Goal: Task Accomplishment & Management: Complete application form

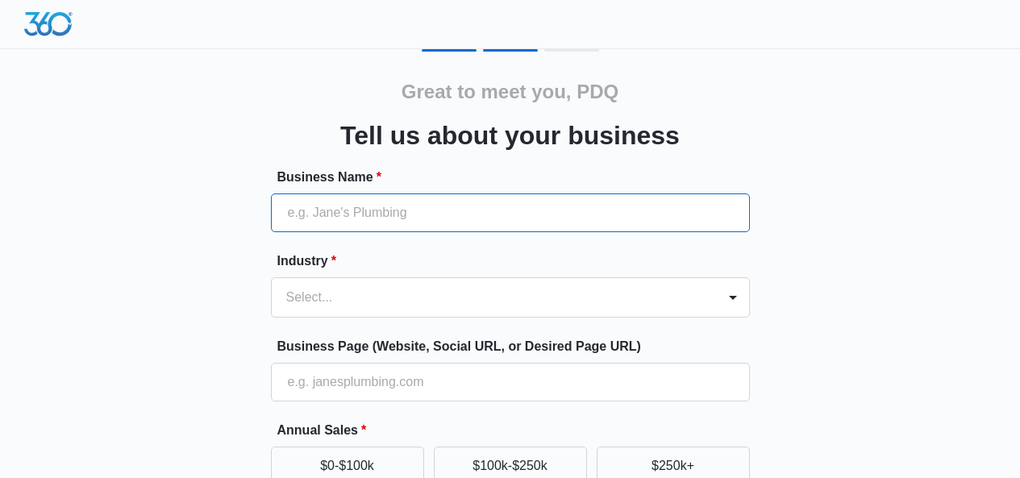
click at [332, 214] on input "Business Name *" at bounding box center [510, 213] width 479 height 39
type input "PDQ Bail Bonds"
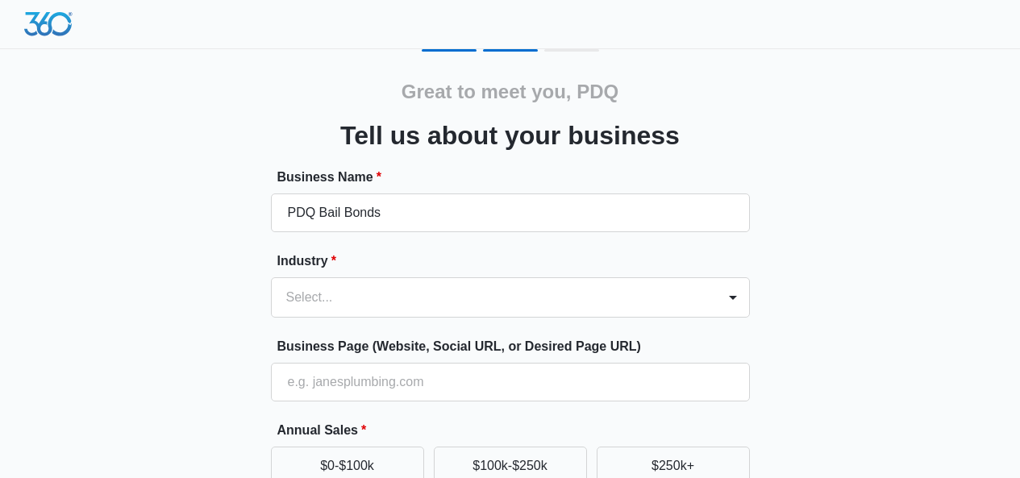
type input "07205423217"
click at [325, 302] on div "Select..." at bounding box center [510, 297] width 479 height 40
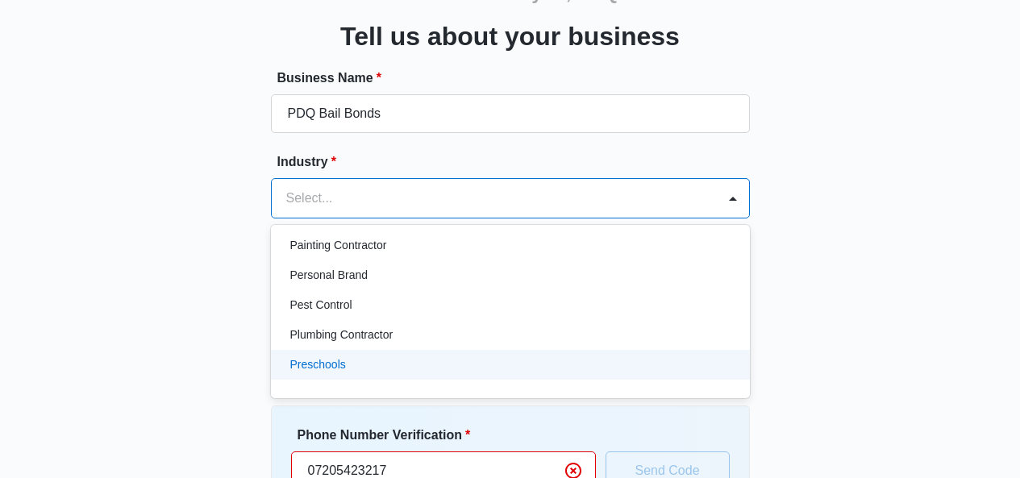
scroll to position [968, 0]
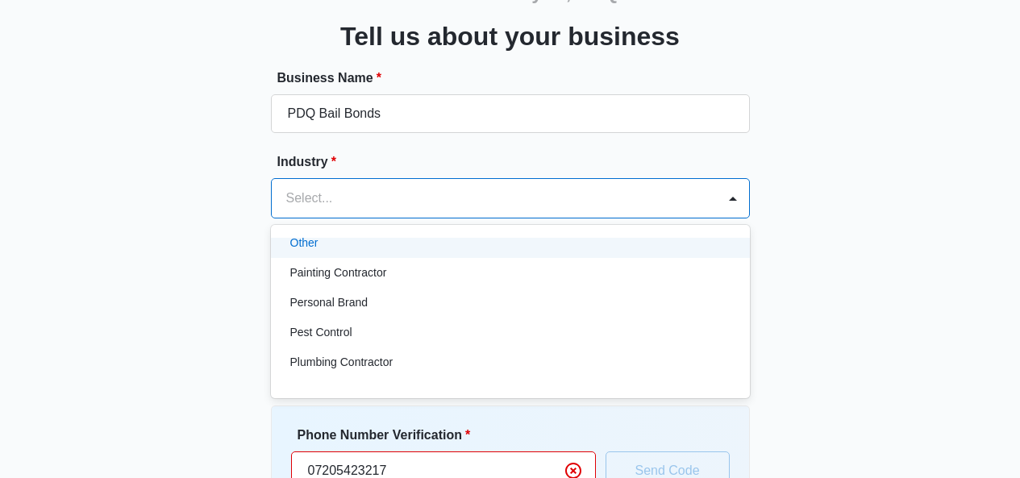
click at [317, 242] on p "Other" at bounding box center [304, 243] width 28 height 17
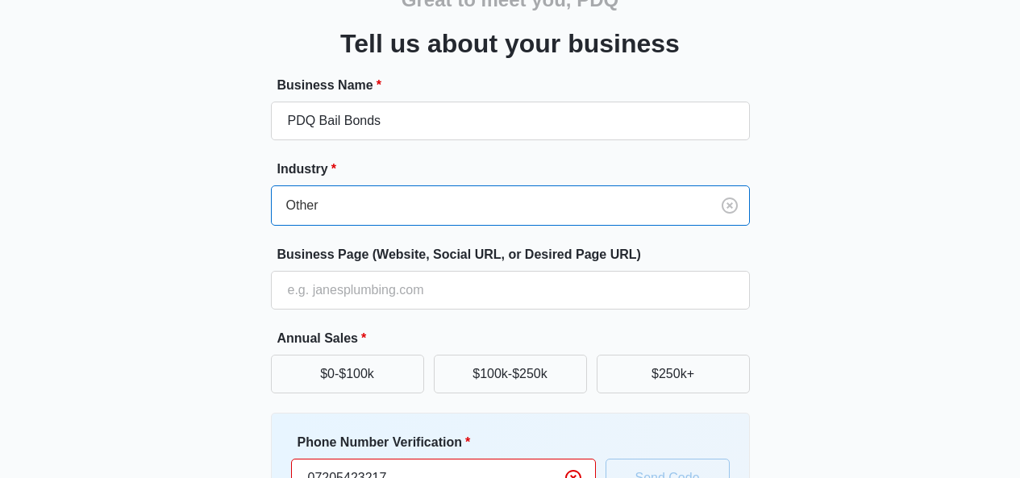
scroll to position [180, 0]
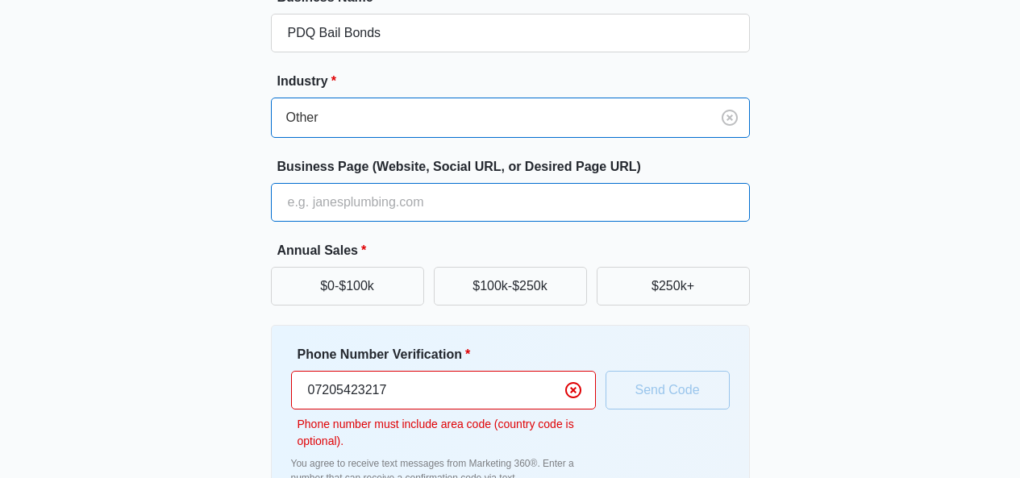
click at [334, 191] on input "Business Page (Website, Social URL, or Desired Page URL)" at bounding box center [510, 202] width 479 height 39
type input "[URL][DOMAIN_NAME]"
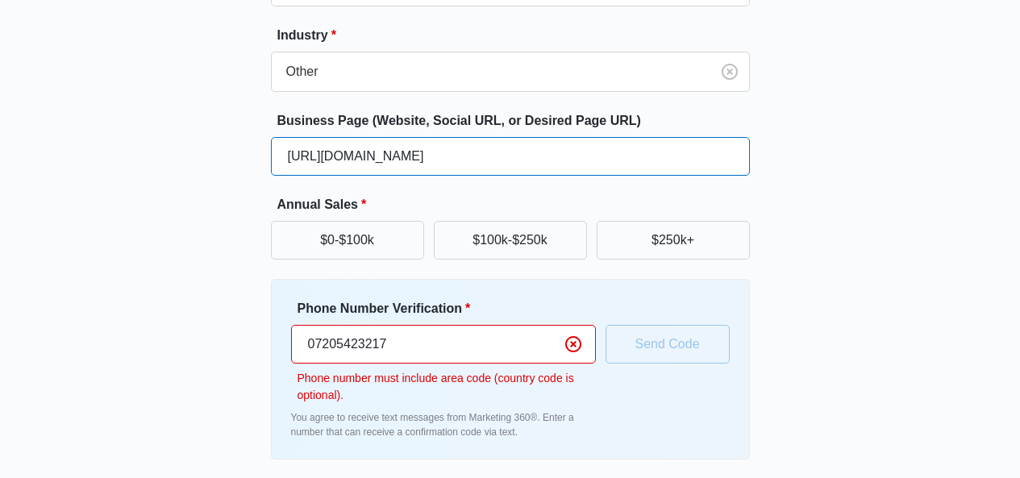
scroll to position [285, 0]
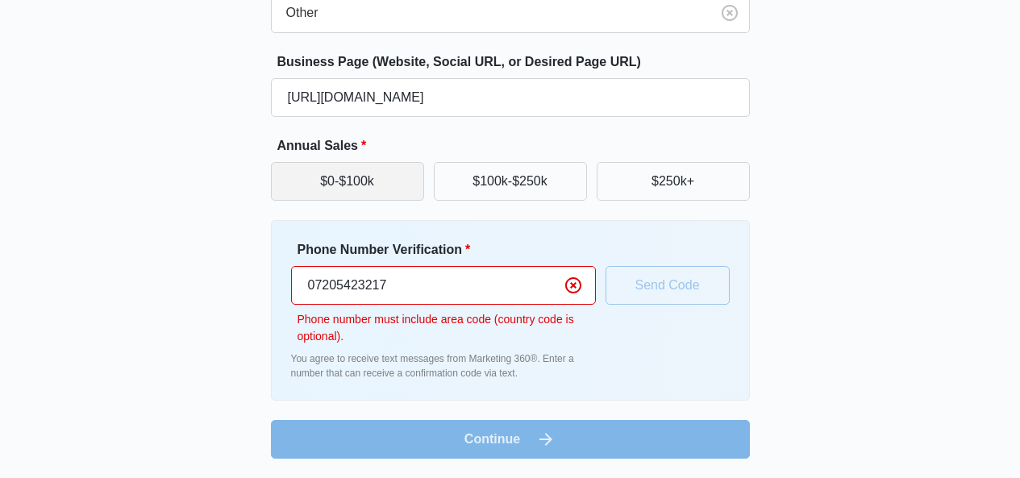
click at [378, 184] on button "$0-$100k" at bounding box center [347, 181] width 153 height 39
click at [316, 278] on input "07205423217" at bounding box center [443, 285] width 305 height 39
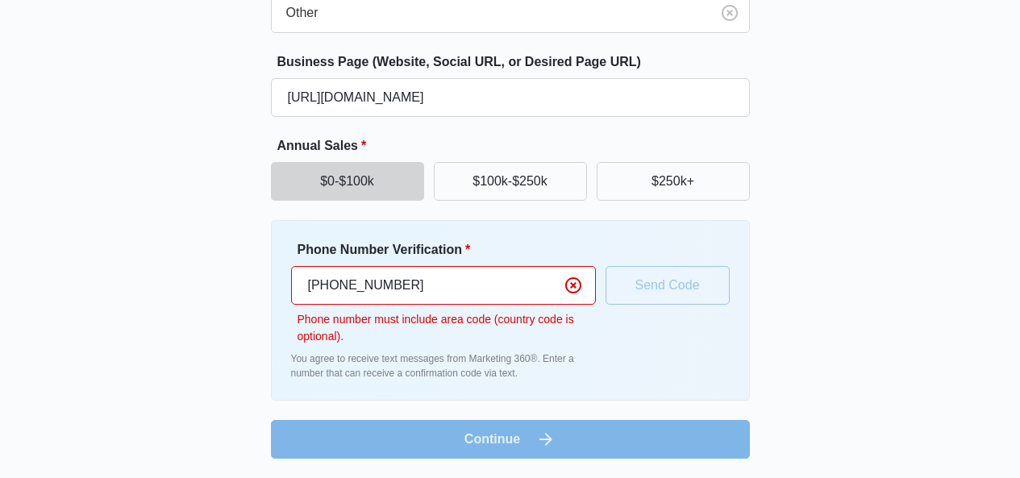
scroll to position [244, 0]
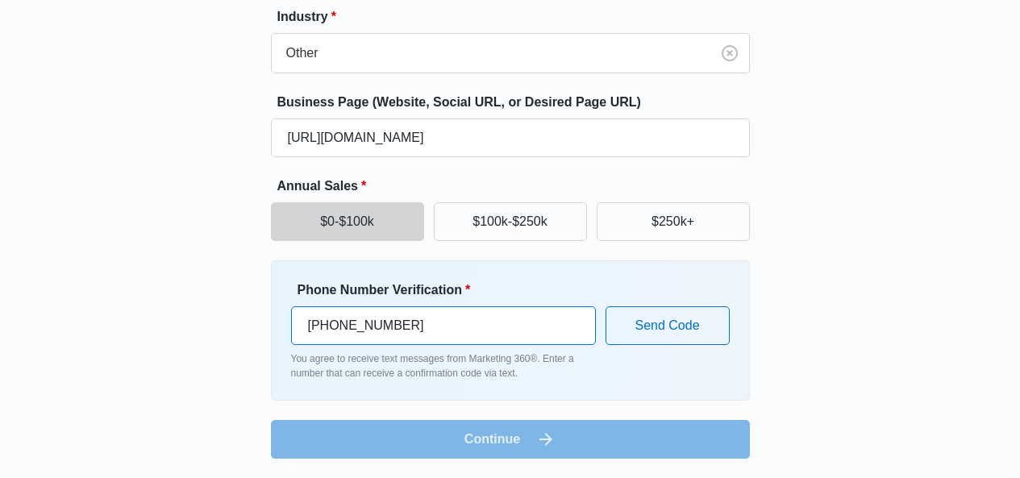
type input "[PHONE_NUMBER]"
click at [485, 436] on form "Business Name * PDQ Bail Bonds Industry * Other Business Page (Website, Social …" at bounding box center [510, 190] width 479 height 535
click at [541, 438] on form "Business Name * PDQ Bail Bonds Industry * Other Business Page (Website, Social …" at bounding box center [510, 190] width 479 height 535
click at [681, 304] on div "Phone Number Verification * [PHONE_NUMBER] You agree to receive text messages f…" at bounding box center [510, 331] width 439 height 100
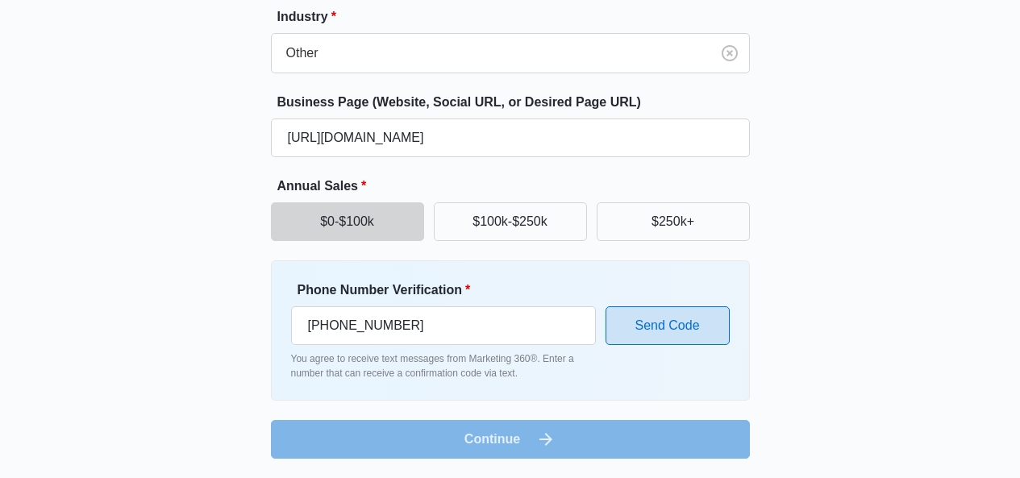
click at [678, 327] on button "Send Code" at bounding box center [668, 325] width 124 height 39
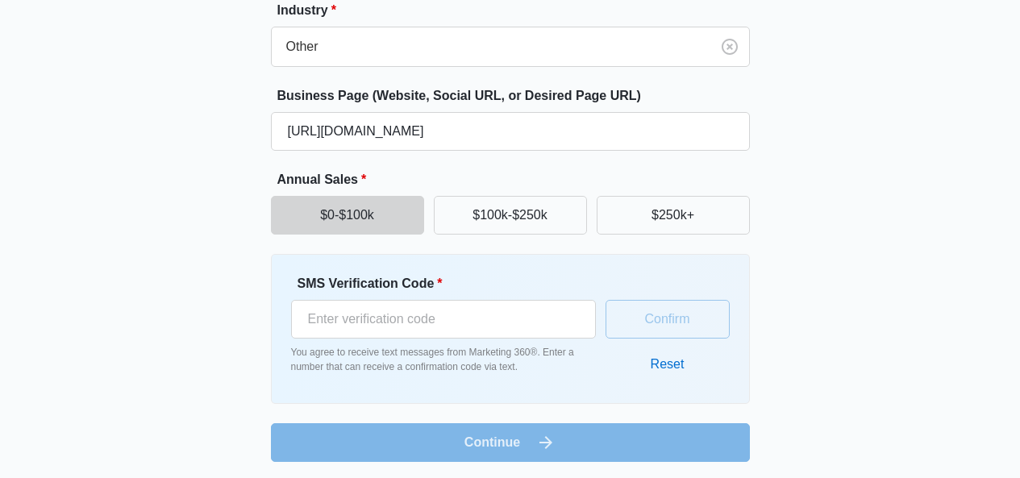
scroll to position [254, 0]
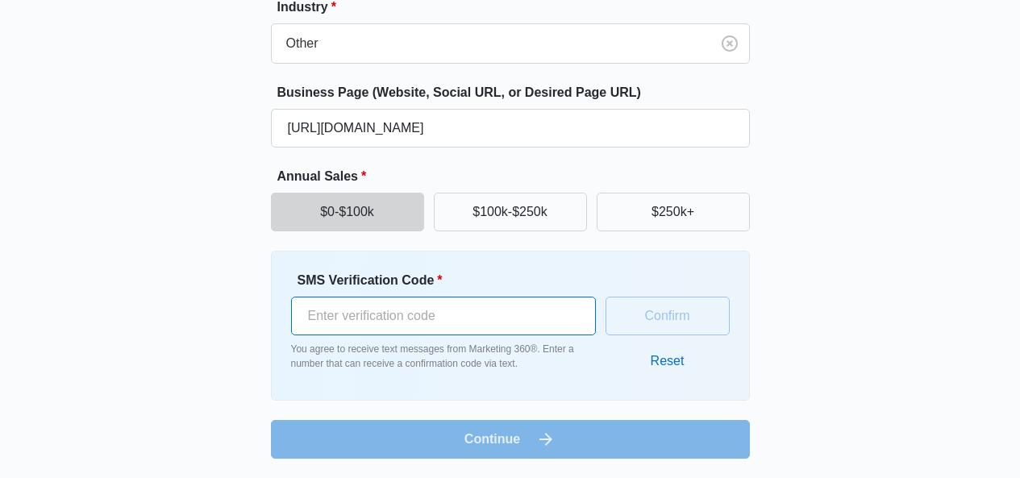
click at [426, 310] on input "SMS Verification Code *" at bounding box center [443, 316] width 305 height 39
click at [484, 439] on form "Business Name * PDQ Bail Bonds Industry * Other Business Page (Website, Social …" at bounding box center [510, 186] width 479 height 545
